Goal: Transaction & Acquisition: Purchase product/service

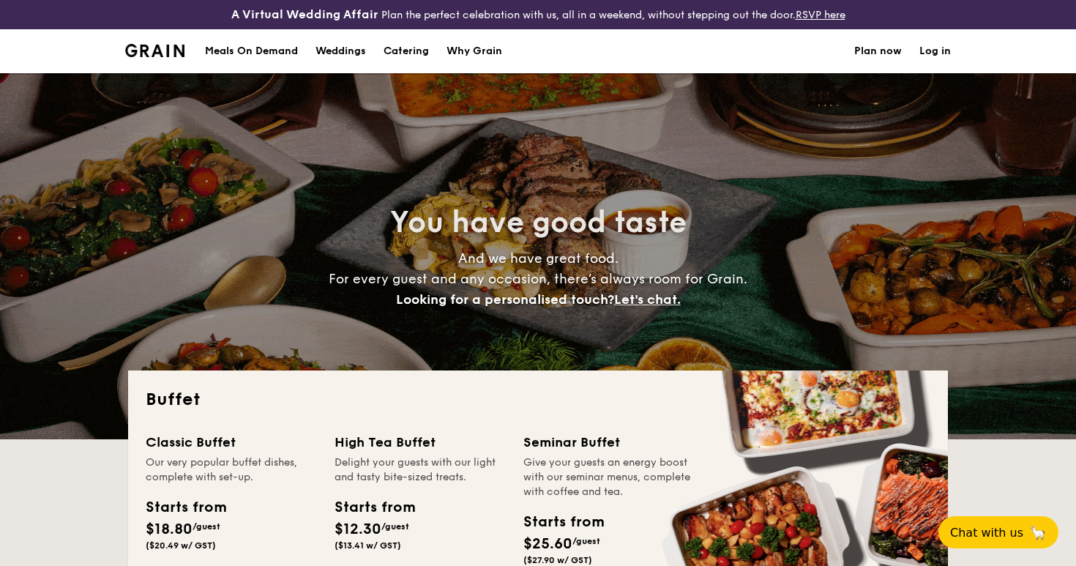
select select
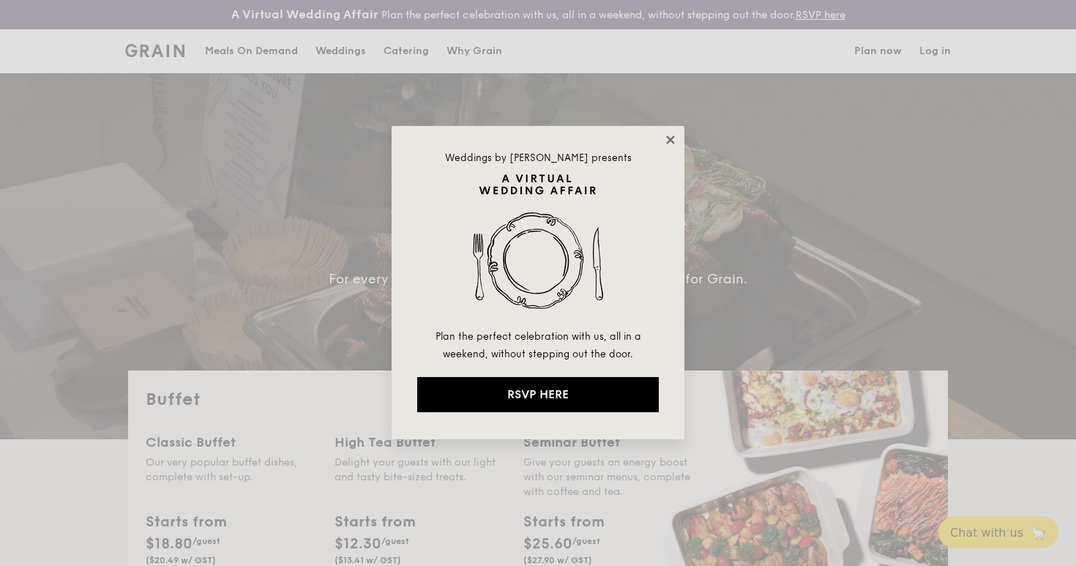
click at [670, 140] on icon at bounding box center [670, 139] width 8 height 8
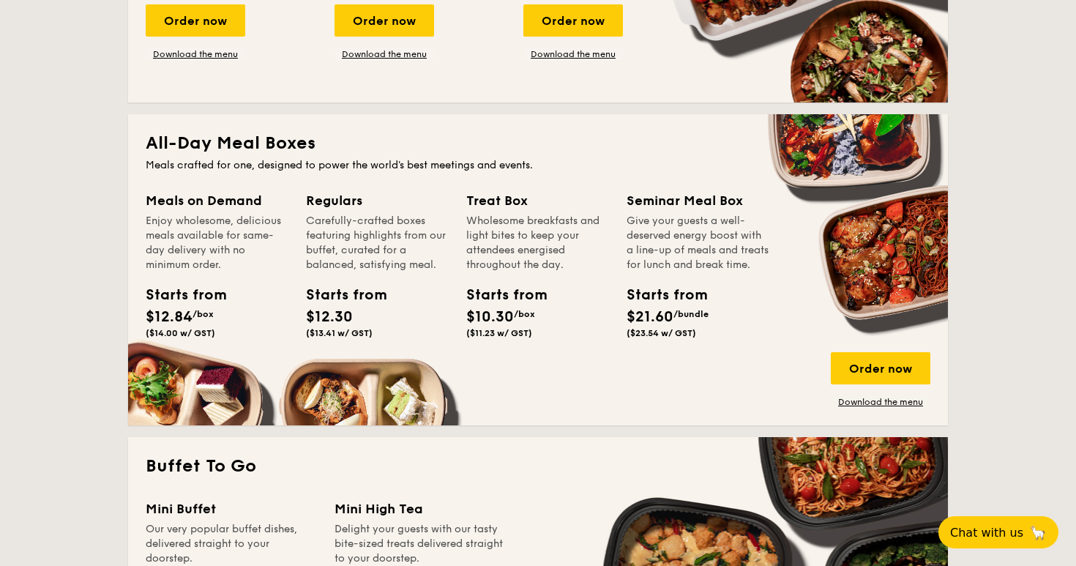
scroll to position [578, 0]
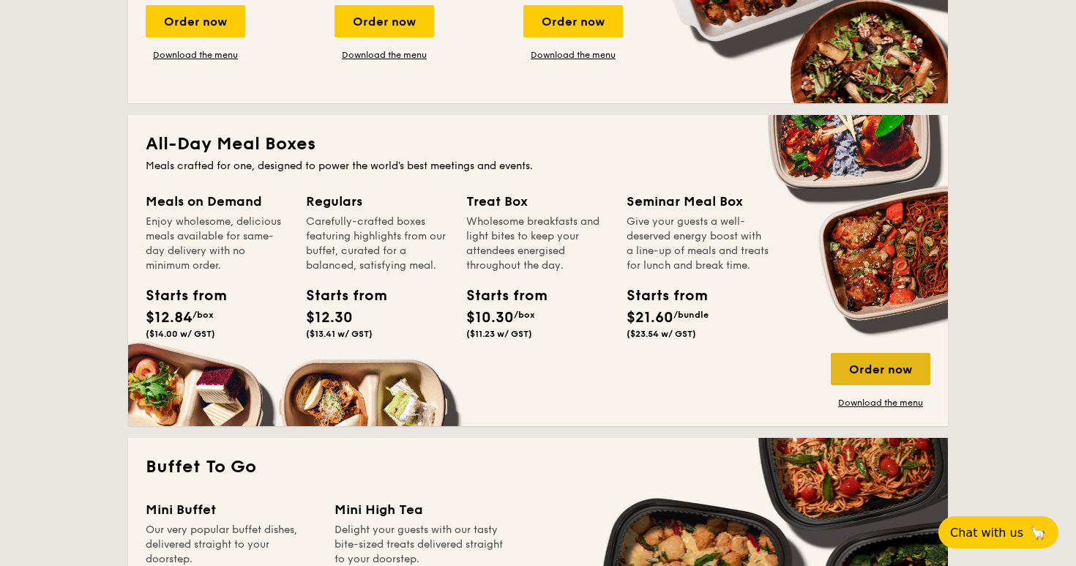
click at [880, 371] on div "Order now" at bounding box center [881, 369] width 100 height 32
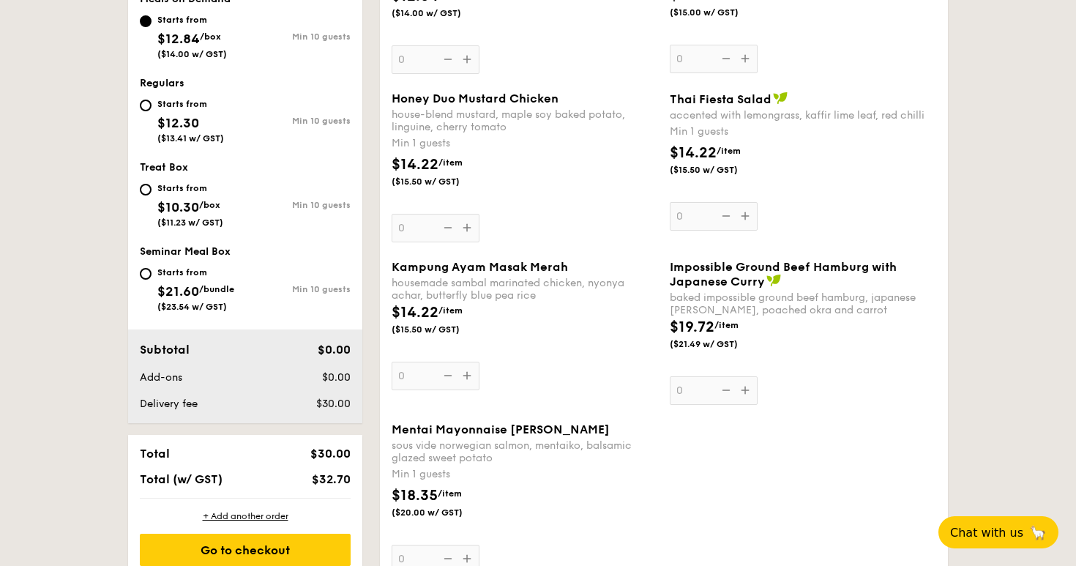
scroll to position [549, 0]
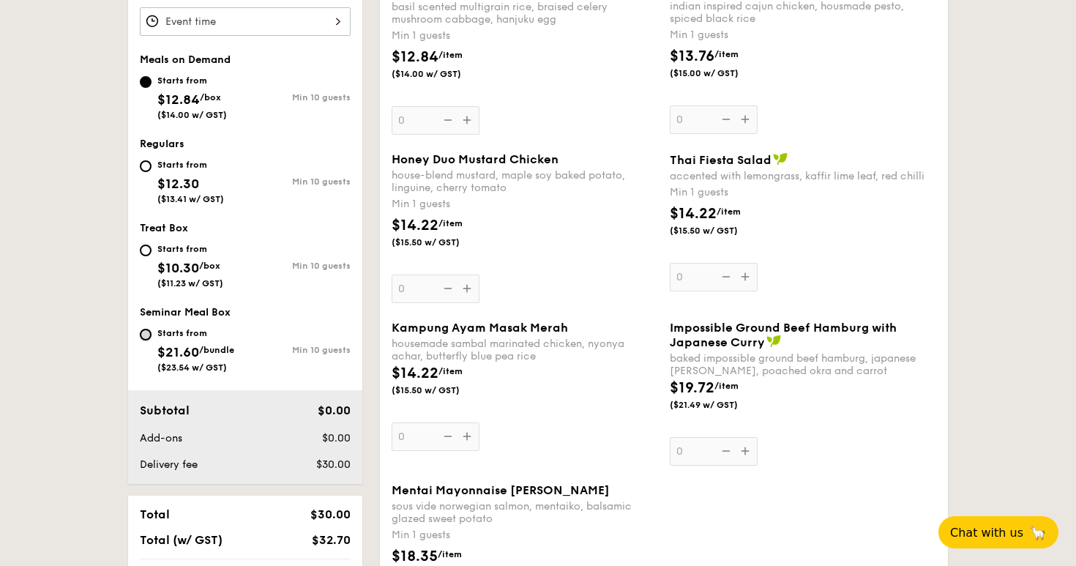
click at [145, 331] on input "Starts from $21.60 /bundle ($23.54 w/ GST) Min 10 guests" at bounding box center [146, 335] width 12 height 12
radio input "true"
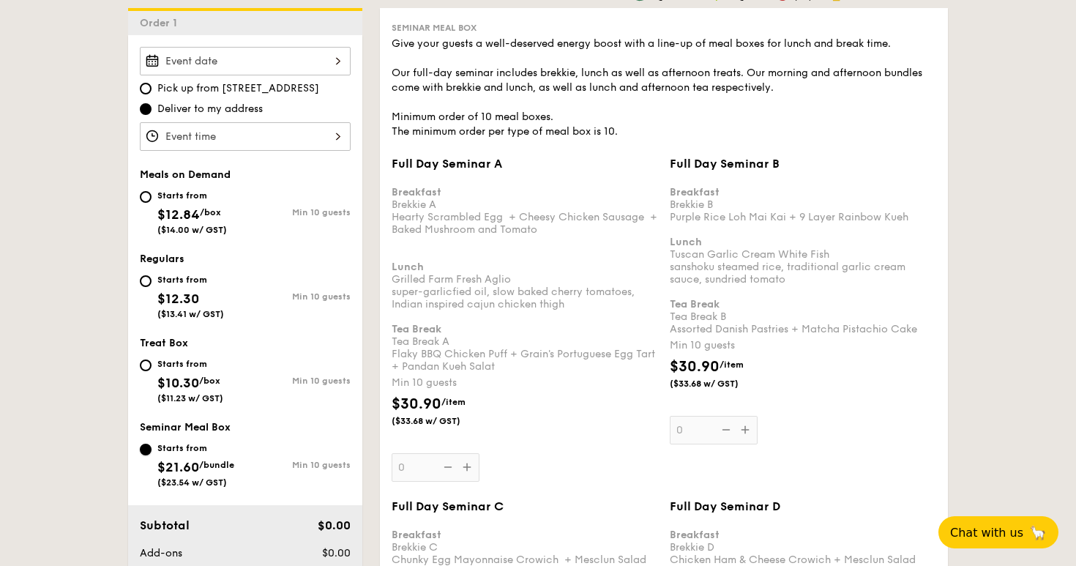
scroll to position [415, 0]
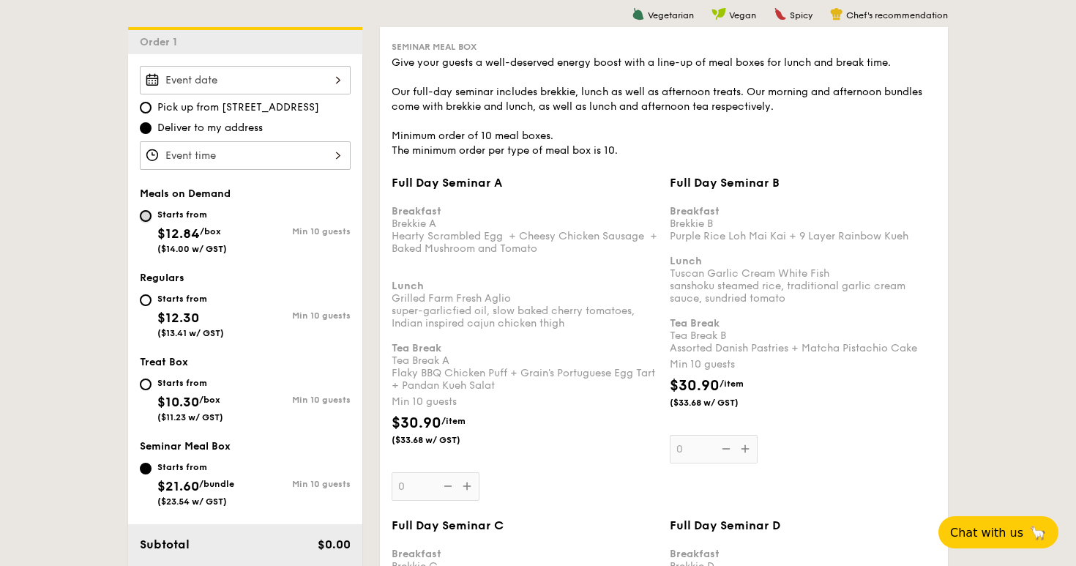
click at [148, 216] on input "Starts from $12.84 /box ($14.00 w/ GST) Min 10 guests" at bounding box center [146, 216] width 12 height 12
radio input "true"
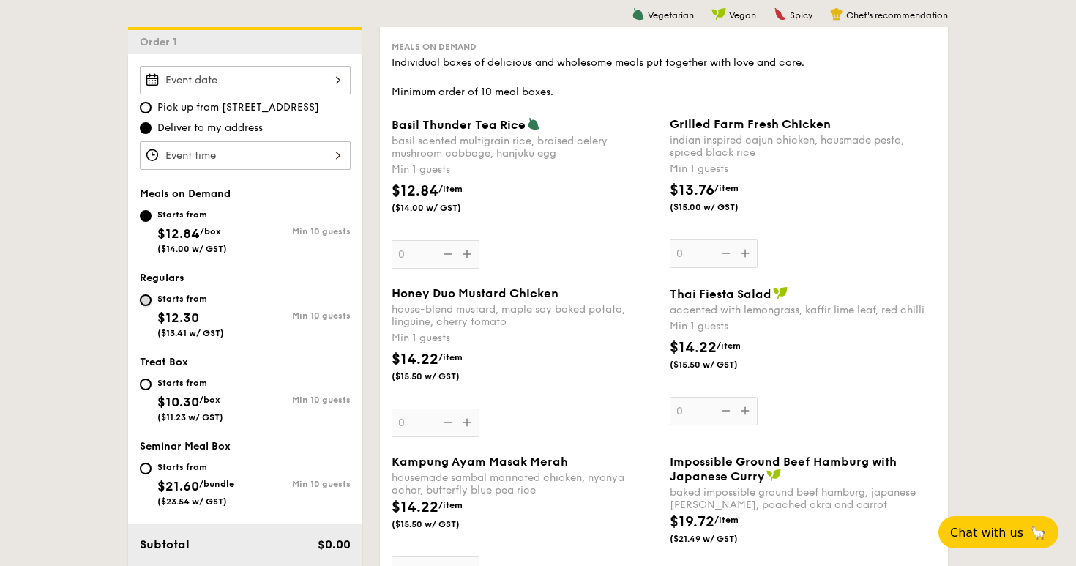
click at [149, 301] on input "Starts from $12.30 ($13.41 w/ GST) Min 10 guests" at bounding box center [146, 300] width 12 height 12
radio input "true"
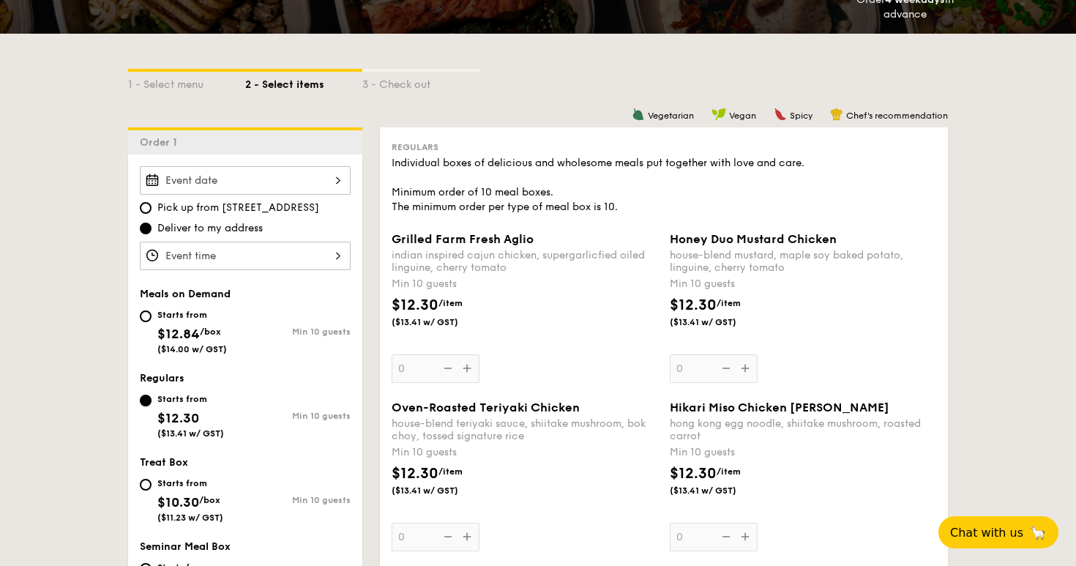
scroll to position [325, 0]
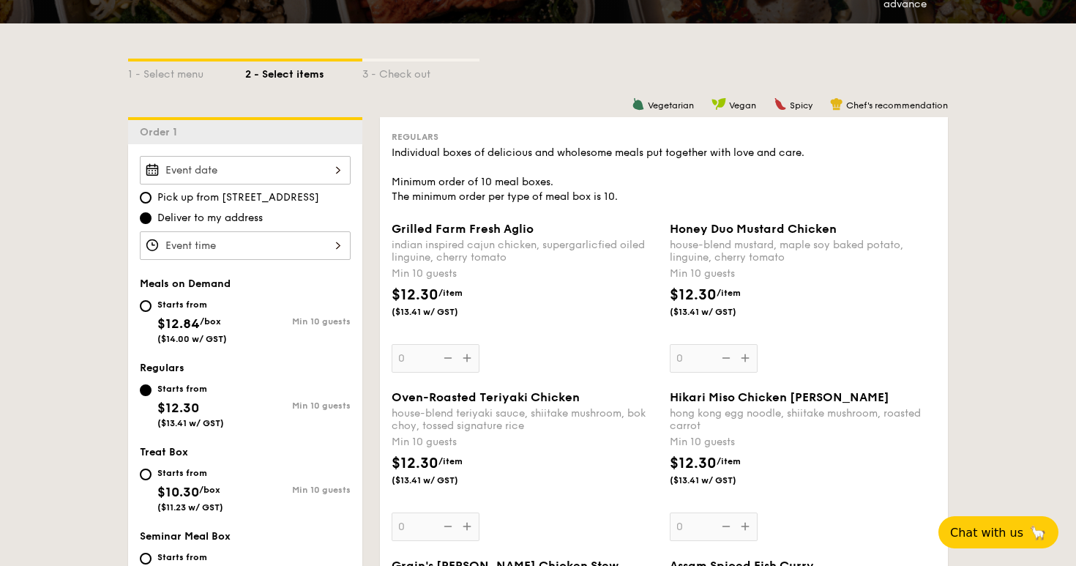
click at [312, 241] on div at bounding box center [245, 245] width 211 height 29
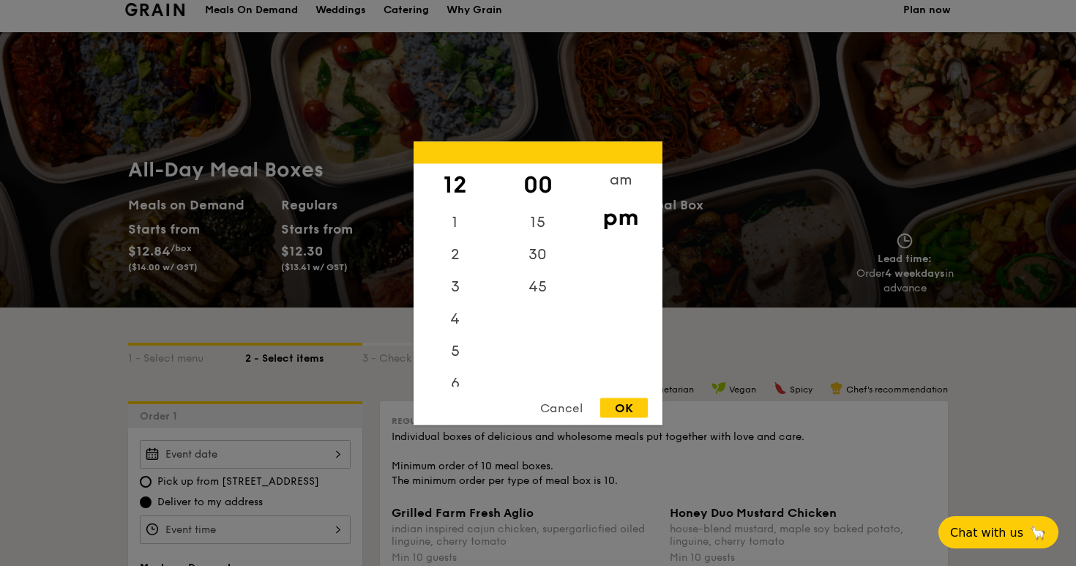
scroll to position [0, 0]
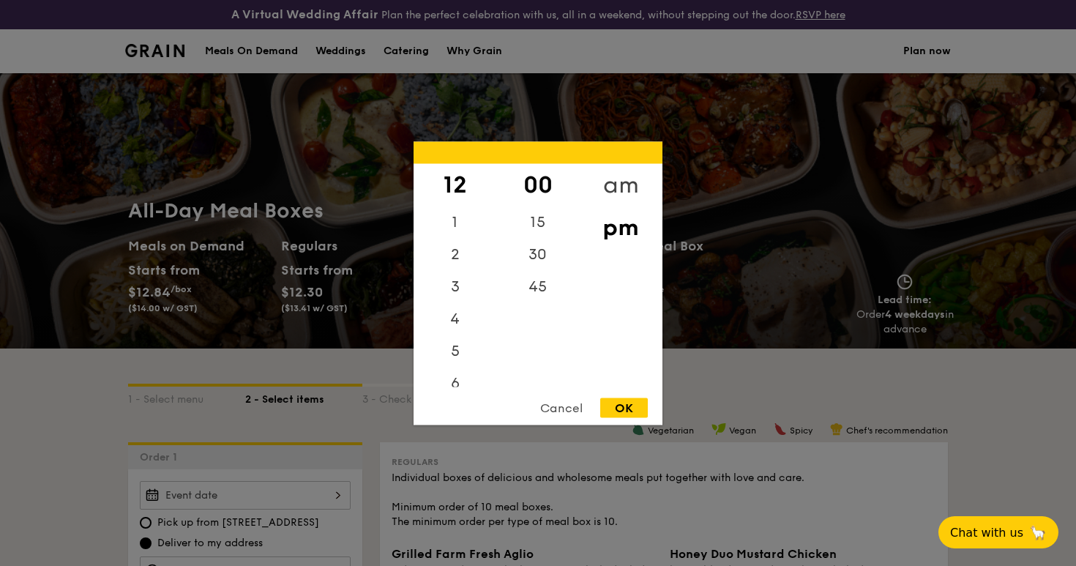
click at [629, 185] on div "am" at bounding box center [620, 184] width 83 height 42
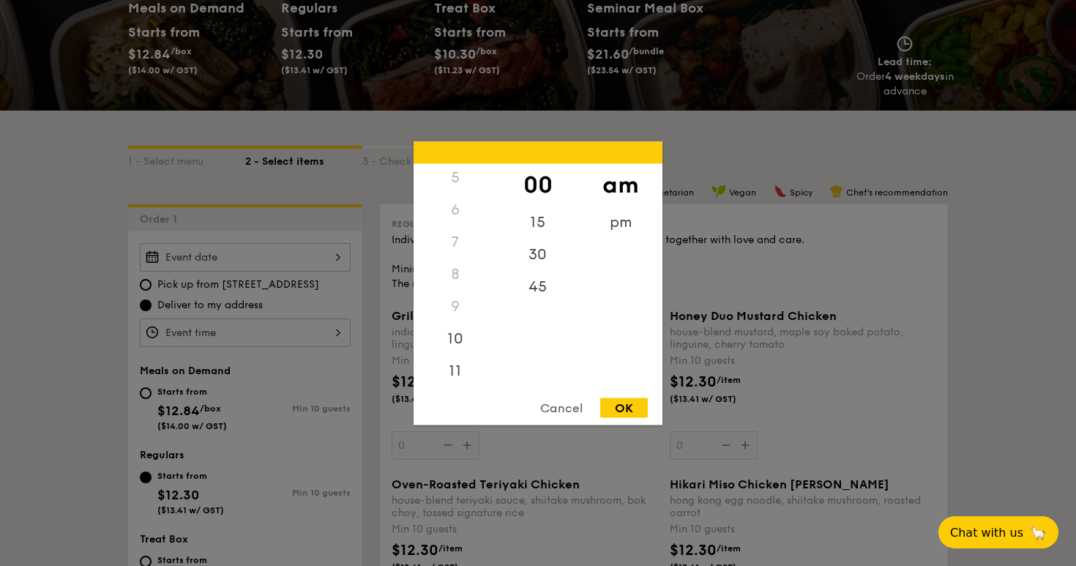
scroll to position [240, 0]
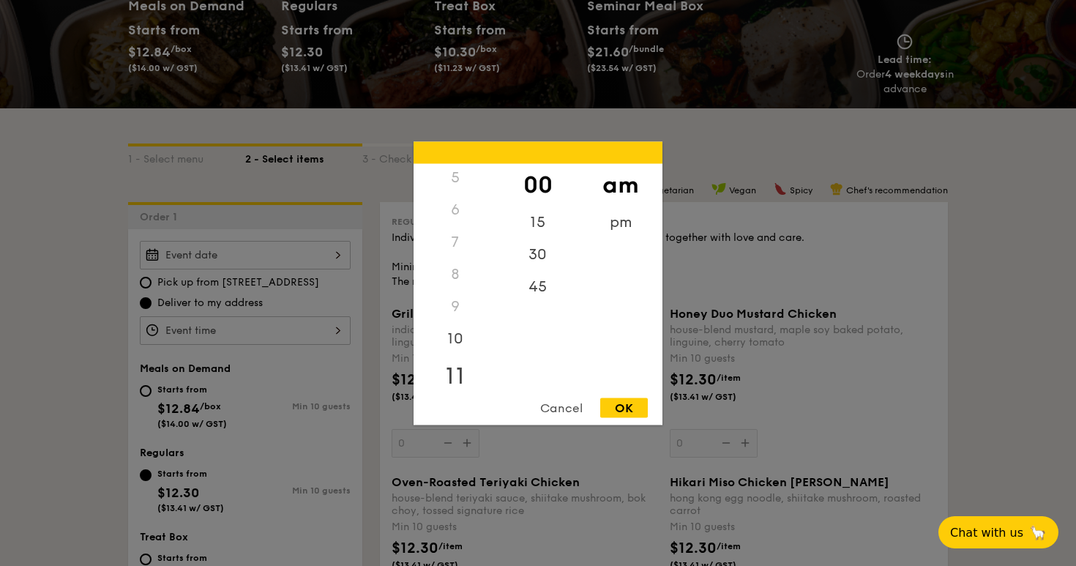
click at [454, 377] on div "11" at bounding box center [454, 375] width 83 height 42
click at [617, 414] on div "OK" at bounding box center [624, 407] width 48 height 20
type input "11:00AM"
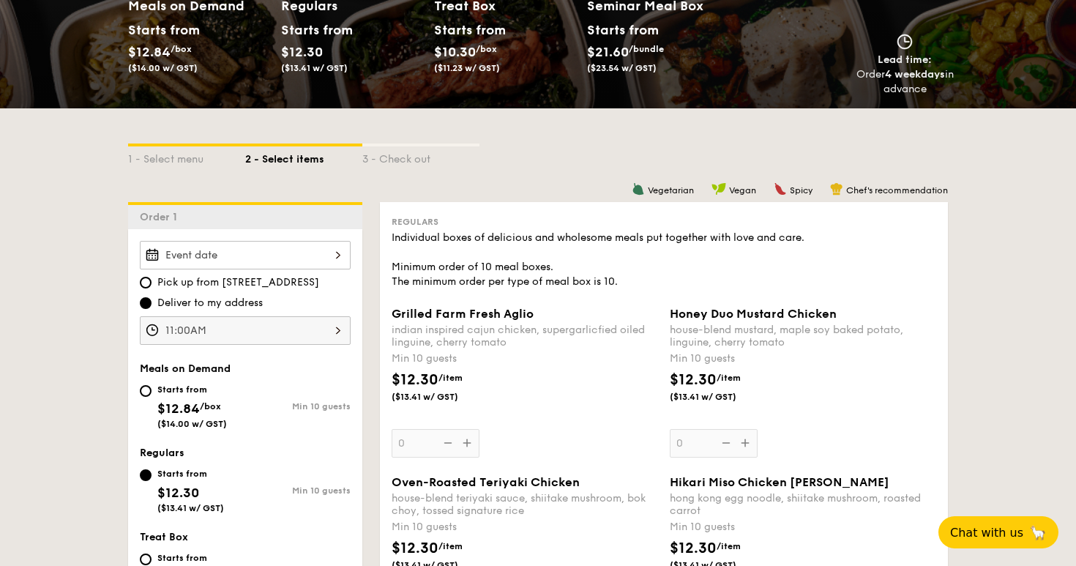
click at [328, 257] on div at bounding box center [245, 255] width 211 height 29
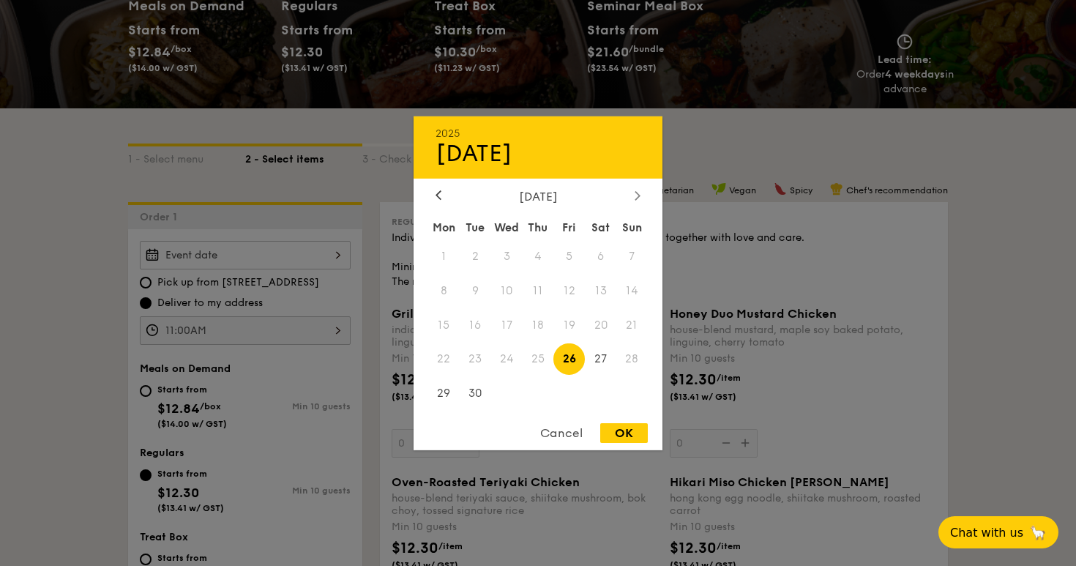
click at [639, 190] on icon at bounding box center [637, 195] width 6 height 10
click at [446, 322] on span "13" at bounding box center [443, 324] width 31 height 31
click at [623, 430] on div "OK" at bounding box center [624, 433] width 48 height 20
type input "[DATE]"
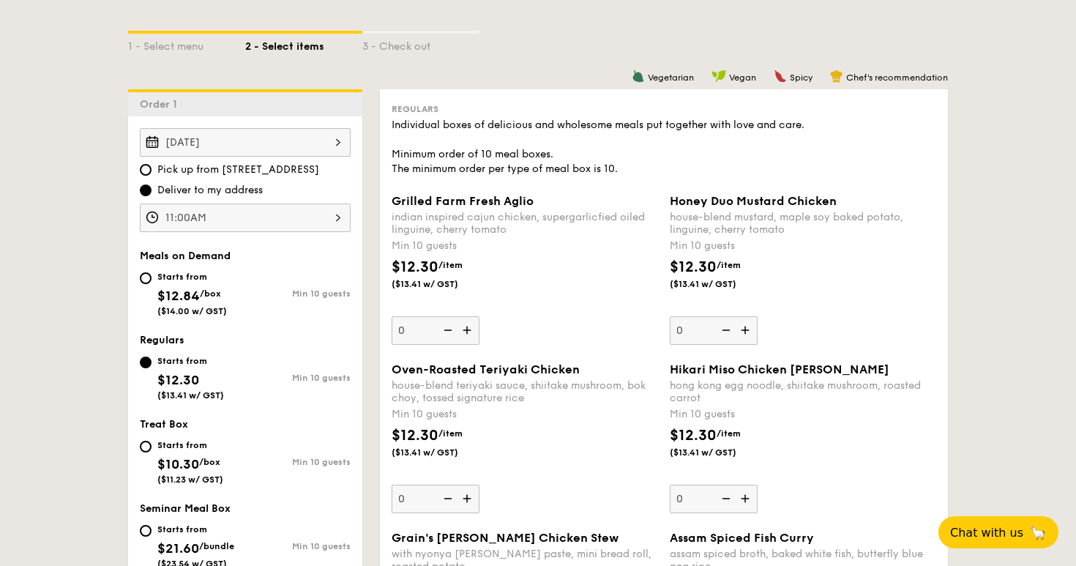
scroll to position [357, 0]
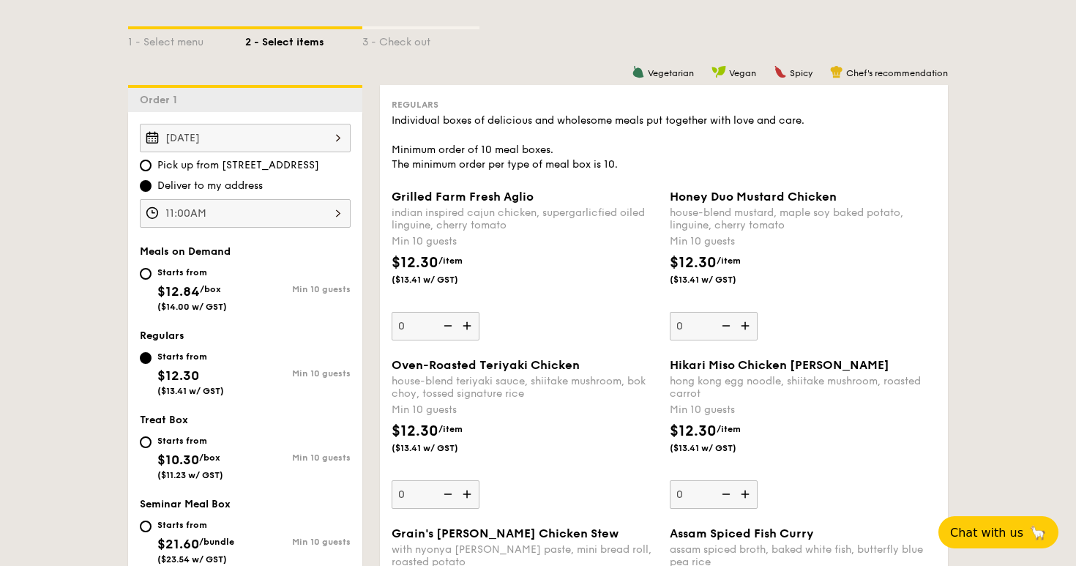
click at [151, 275] on div "Starts from $12.84 /box ($14.00 w/ GST)" at bounding box center [192, 287] width 105 height 48
click at [151, 275] on input "Starts from $12.84 /box ($14.00 w/ GST) Min 10 guests" at bounding box center [146, 274] width 12 height 12
radio input "true"
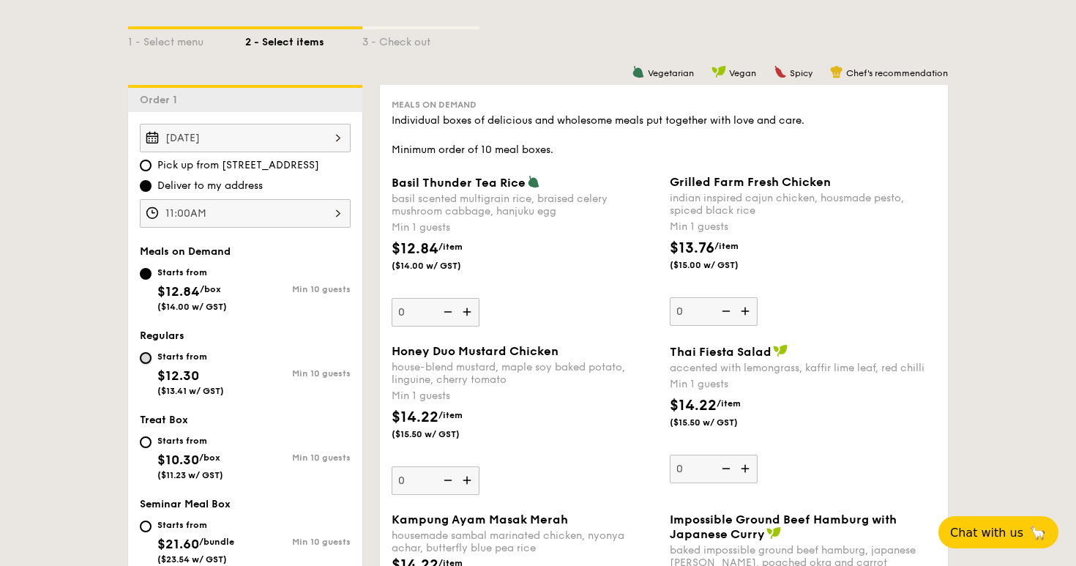
click at [146, 362] on input "Starts from $12.30 ($13.41 w/ GST) Min 10 guests" at bounding box center [146, 358] width 12 height 12
radio input "true"
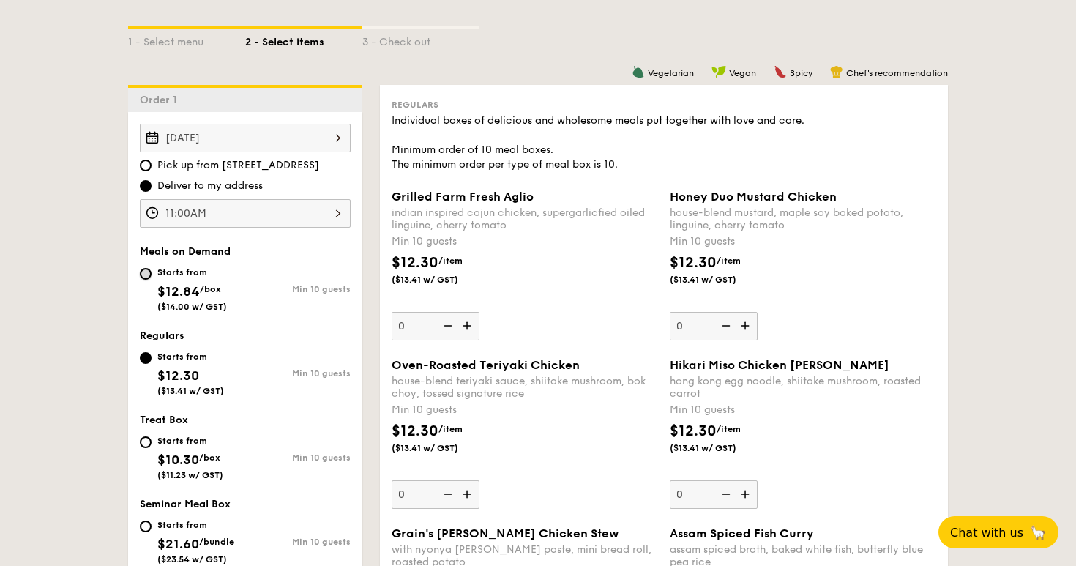
click at [144, 277] on input "Starts from $12.84 /box ($14.00 w/ GST) Min 10 guests" at bounding box center [146, 274] width 12 height 12
radio input "true"
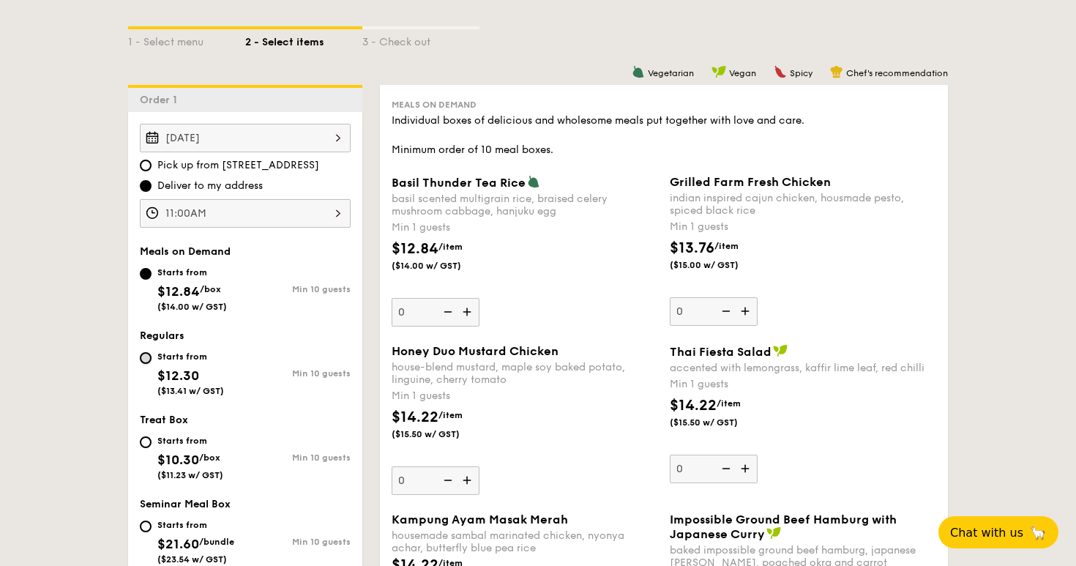
click at [146, 358] on input "Starts from $12.30 ($13.41 w/ GST) Min 10 guests" at bounding box center [146, 358] width 12 height 12
radio input "true"
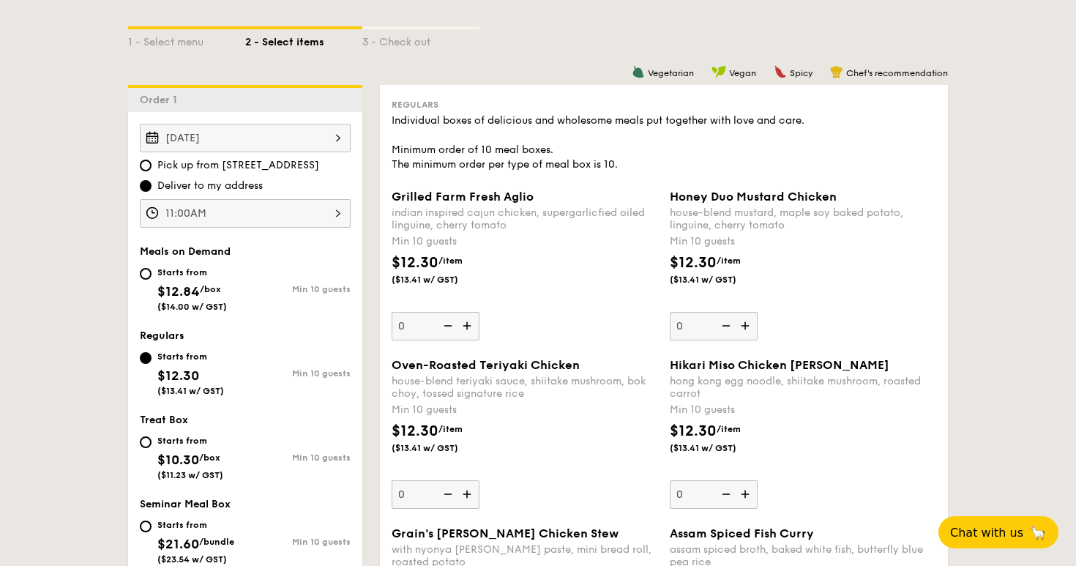
click at [744, 329] on img at bounding box center [746, 326] width 22 height 28
click at [744, 329] on input "0" at bounding box center [714, 326] width 88 height 29
click at [744, 329] on img at bounding box center [746, 326] width 22 height 28
click at [744, 329] on input "10" at bounding box center [714, 326] width 88 height 29
click at [744, 329] on img at bounding box center [746, 326] width 22 height 28
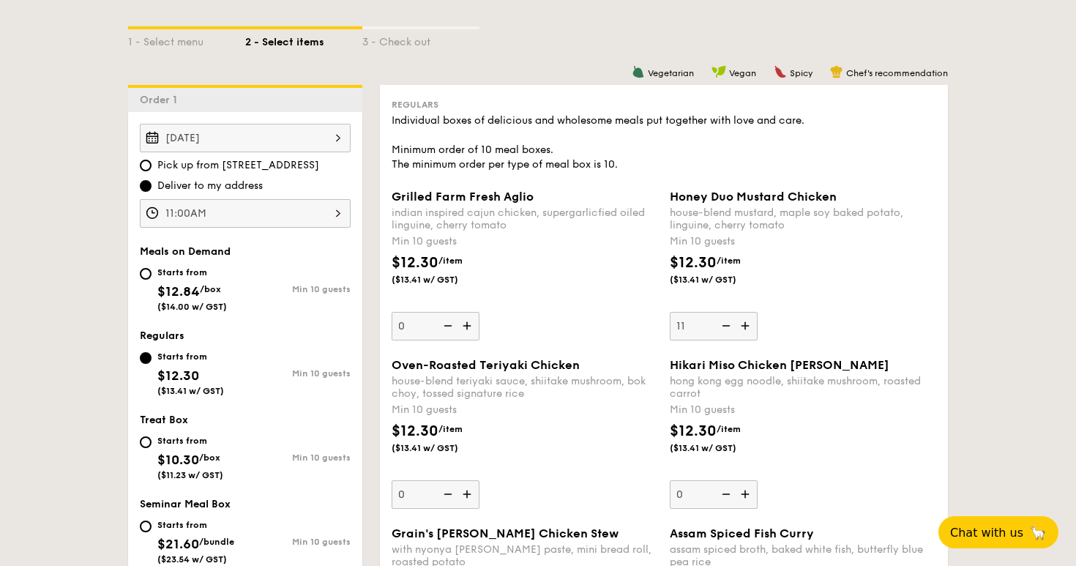
click at [744, 329] on input "11" at bounding box center [714, 326] width 88 height 29
click at [727, 329] on img at bounding box center [724, 326] width 22 height 28
click at [727, 329] on input "12" at bounding box center [714, 326] width 88 height 29
click at [727, 329] on img at bounding box center [724, 326] width 22 height 28
click at [727, 329] on input "11" at bounding box center [714, 326] width 88 height 29
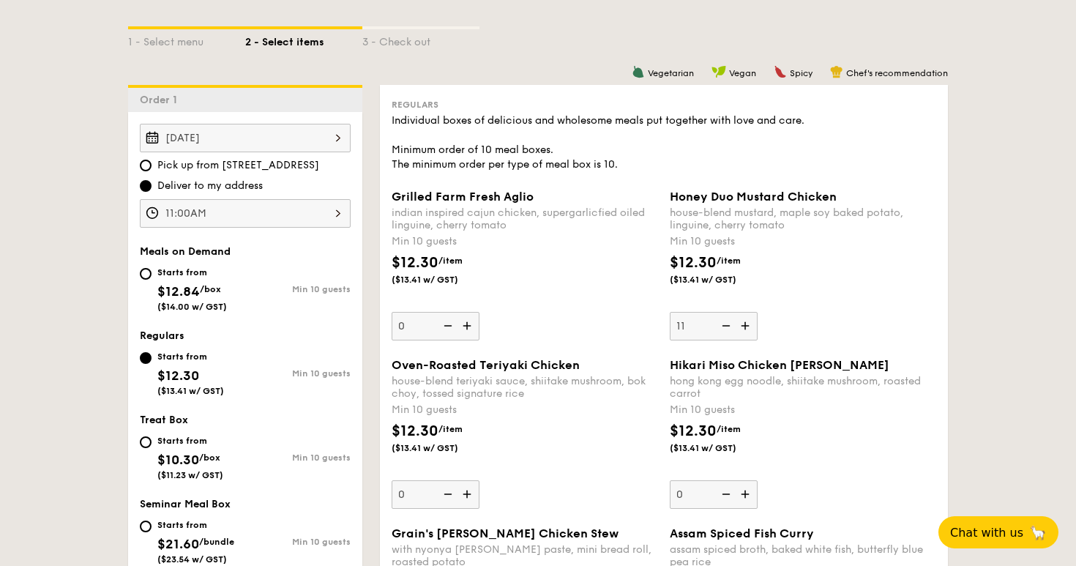
type input "10"
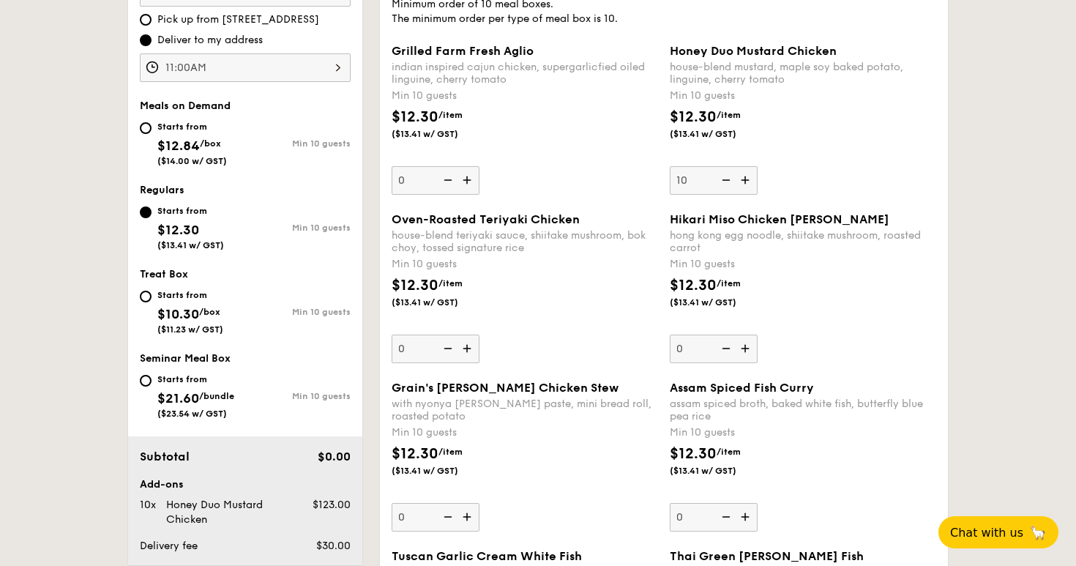
scroll to position [531, 0]
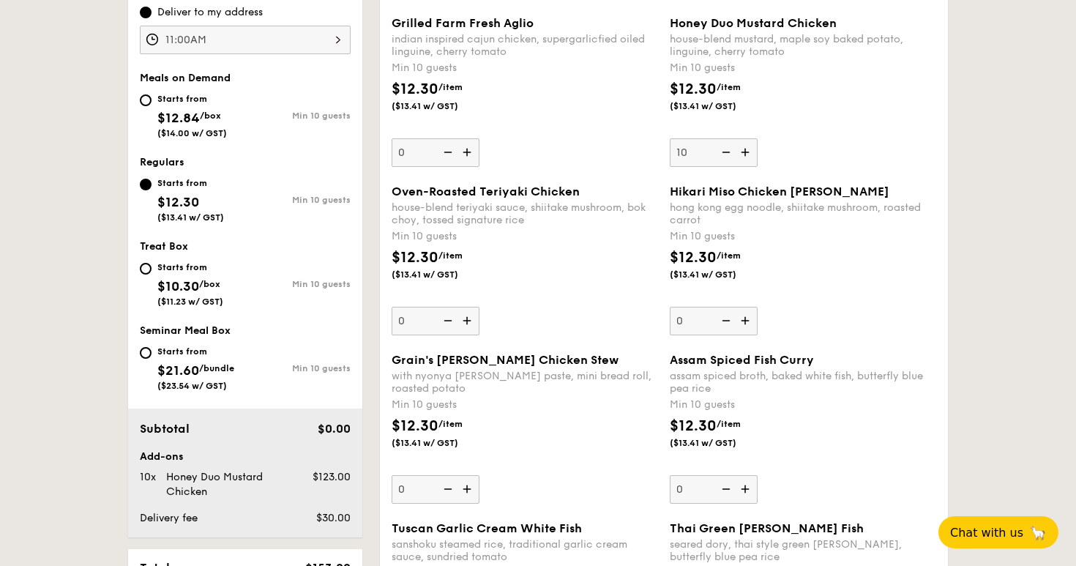
click at [474, 326] on img at bounding box center [468, 321] width 22 height 28
click at [474, 326] on input "0" at bounding box center [435, 321] width 88 height 29
type input "10"
click at [752, 326] on img at bounding box center [746, 321] width 22 height 28
click at [752, 326] on input "0" at bounding box center [714, 321] width 88 height 29
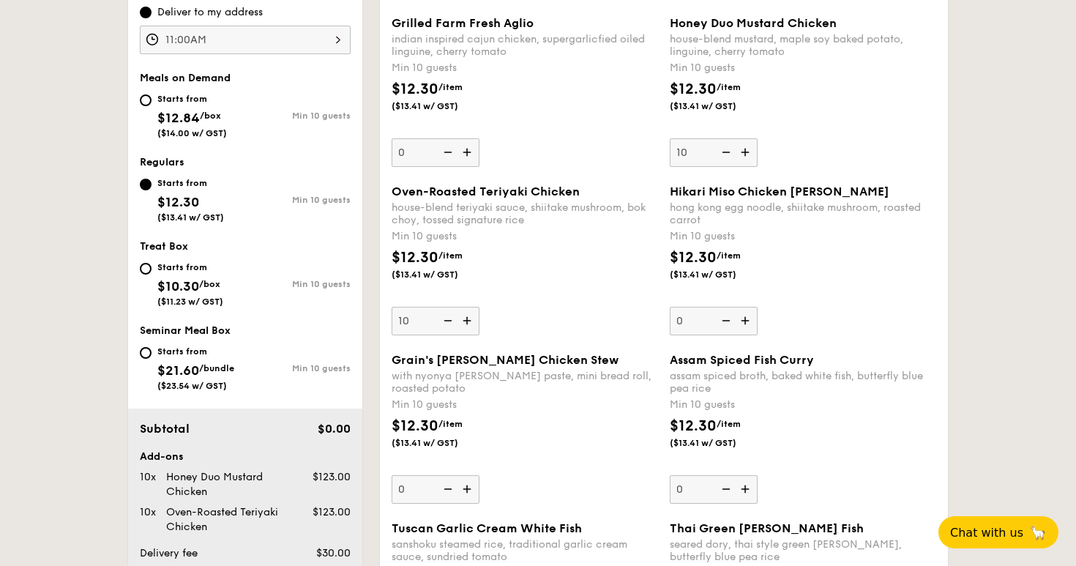
type input "10"
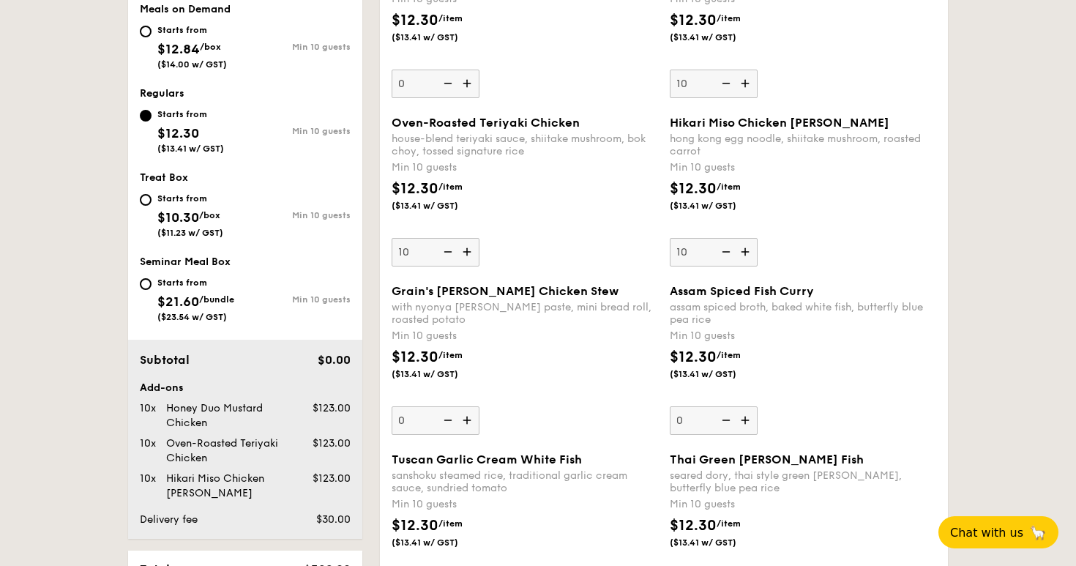
scroll to position [599, 0]
click at [464, 419] on img at bounding box center [468, 421] width 22 height 28
click at [464, 419] on input "0" at bounding box center [435, 421] width 88 height 29
type input "10"
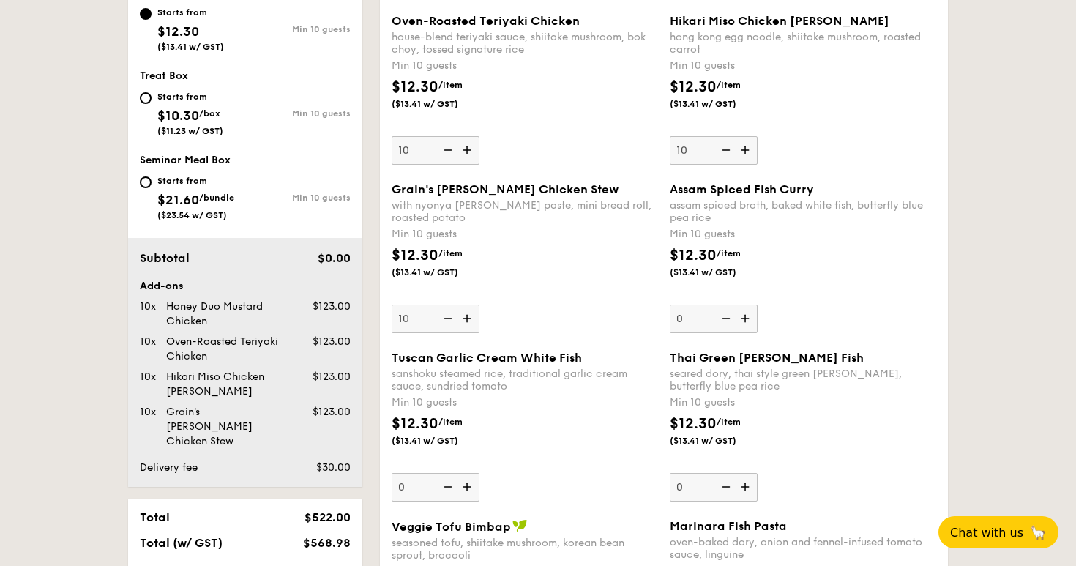
scroll to position [700, 0]
click at [747, 322] on img at bounding box center [746, 319] width 22 height 28
click at [747, 322] on input "0" at bounding box center [714, 319] width 88 height 29
type input "10"
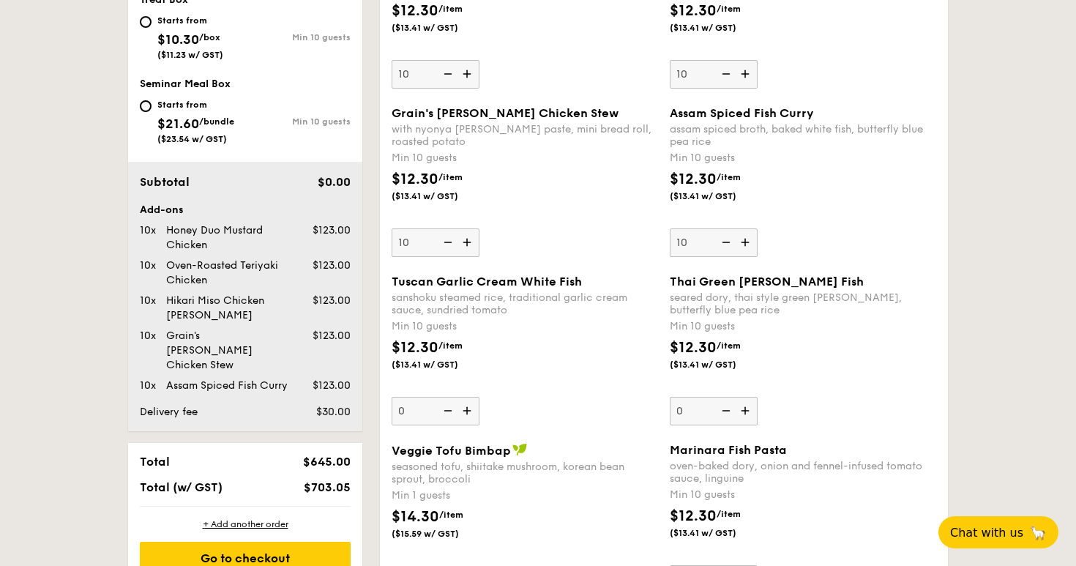
scroll to position [776, 0]
click at [468, 416] on img at bounding box center [468, 411] width 22 height 28
click at [468, 416] on input "0" at bounding box center [435, 411] width 88 height 29
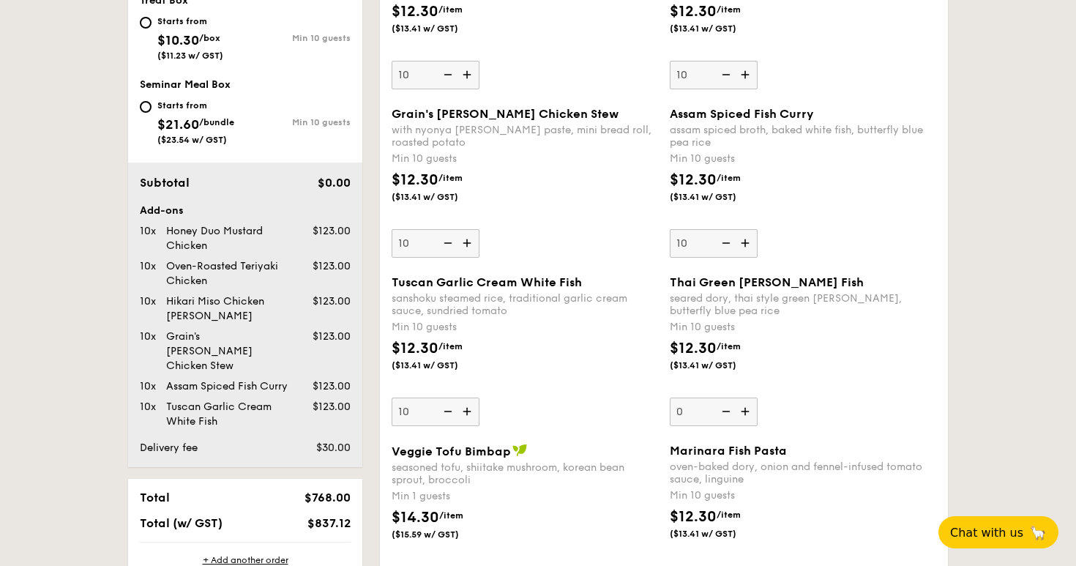
click at [468, 413] on img at bounding box center [468, 411] width 22 height 28
click at [468, 413] on input "10" at bounding box center [435, 411] width 88 height 29
click at [451, 412] on img at bounding box center [446, 411] width 22 height 28
click at [451, 412] on input "11" at bounding box center [435, 411] width 88 height 29
click at [451, 412] on img at bounding box center [446, 411] width 22 height 28
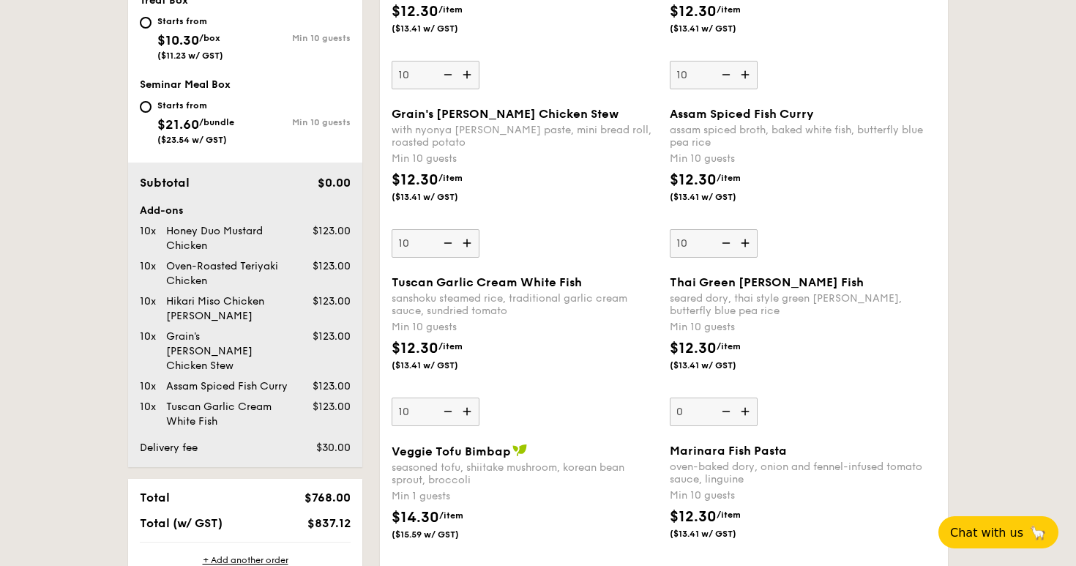
click at [451, 412] on input "10" at bounding box center [435, 411] width 88 height 29
type input "0"
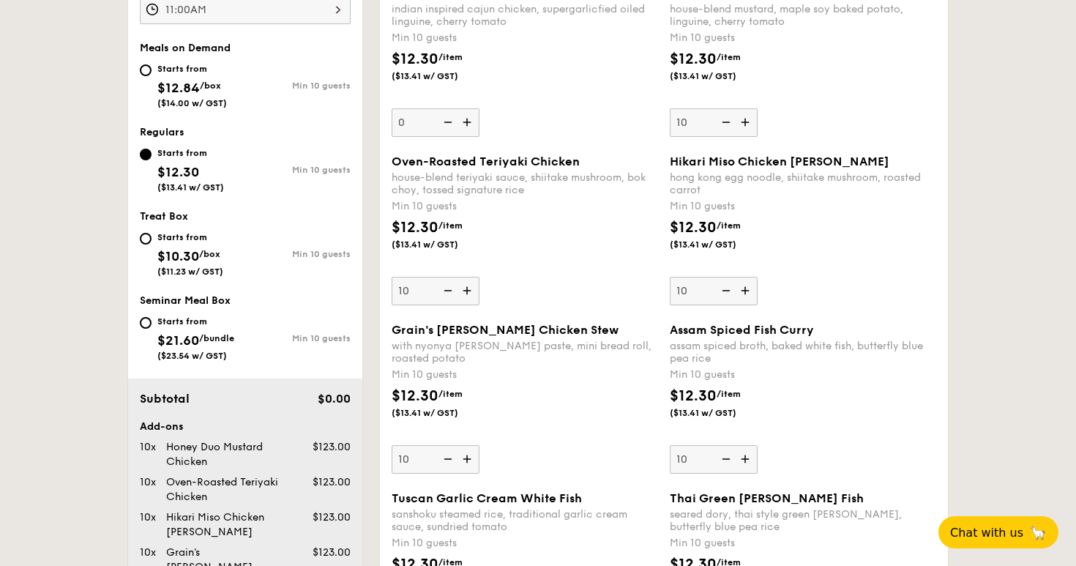
scroll to position [561, 0]
click at [724, 293] on img at bounding box center [724, 290] width 22 height 28
click at [724, 293] on input "10" at bounding box center [714, 290] width 88 height 29
type input "0"
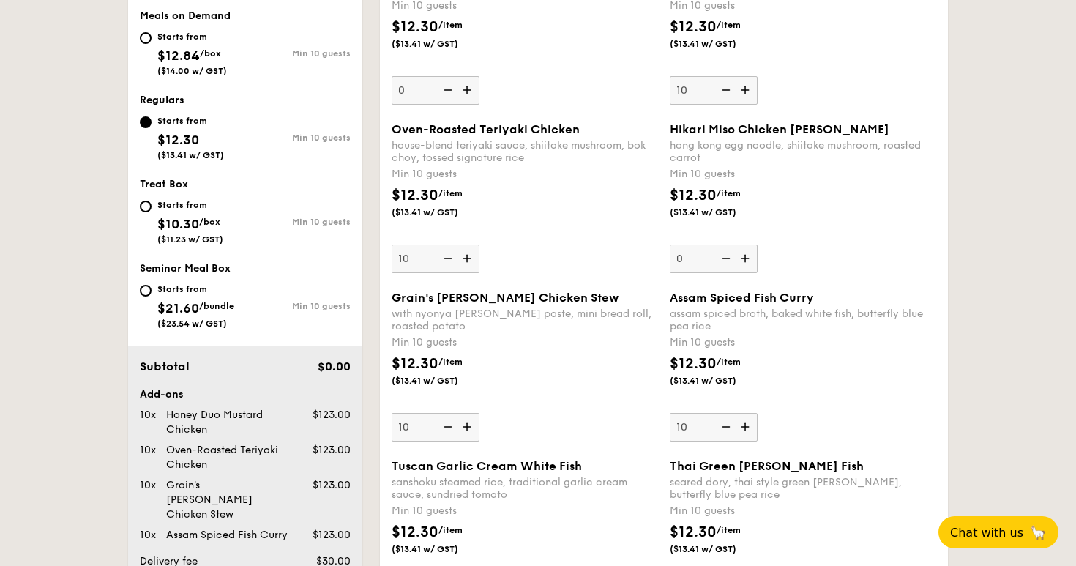
scroll to position [602, 0]
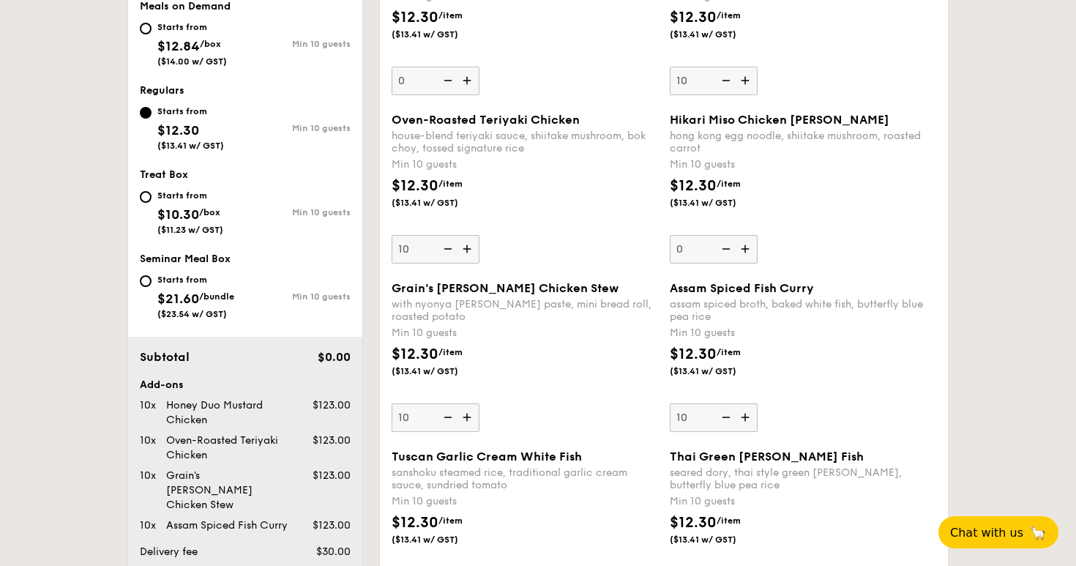
click at [447, 416] on img at bounding box center [446, 417] width 22 height 28
click at [447, 416] on input "10" at bounding box center [435, 417] width 88 height 29
type input "0"
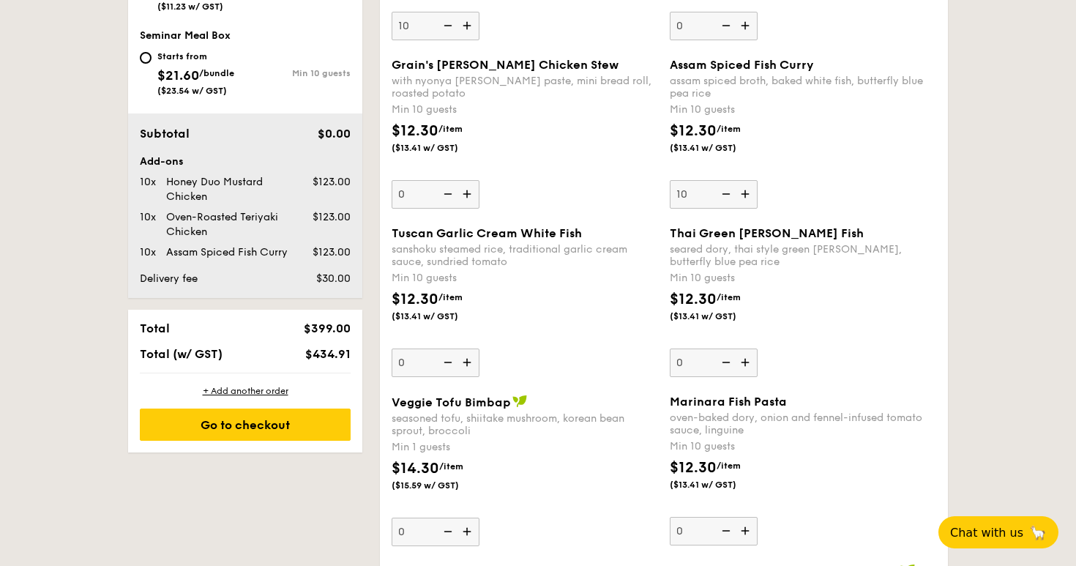
scroll to position [855, 0]
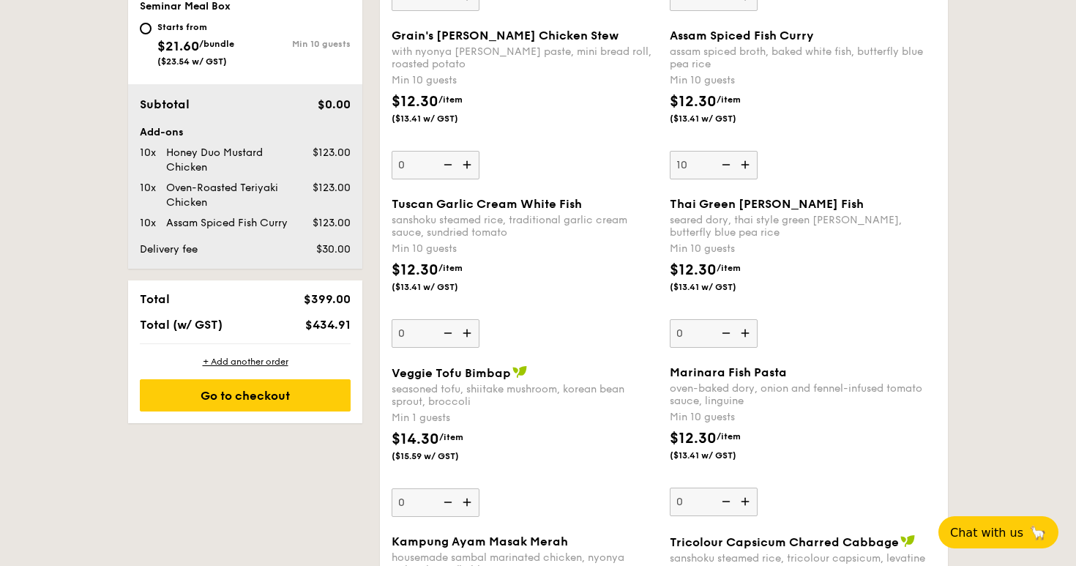
click at [749, 501] on img at bounding box center [746, 501] width 22 height 28
click at [749, 501] on input "0" at bounding box center [714, 501] width 88 height 29
type input "10"
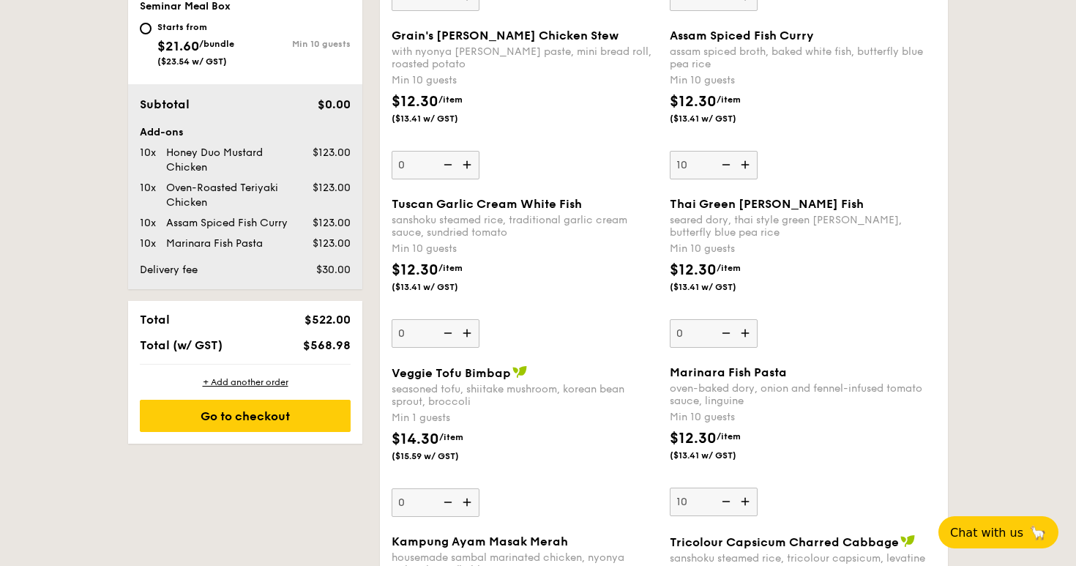
click at [741, 339] on img at bounding box center [746, 333] width 22 height 28
click at [741, 339] on input "0" at bounding box center [714, 333] width 88 height 29
type input "10"
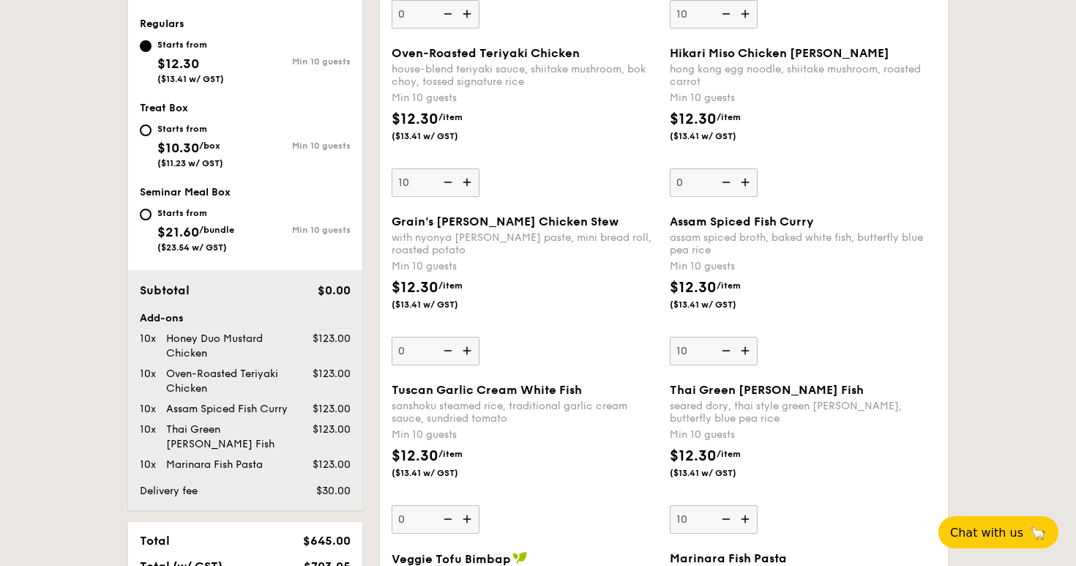
scroll to position [704, 0]
